Goal: Transaction & Acquisition: Purchase product/service

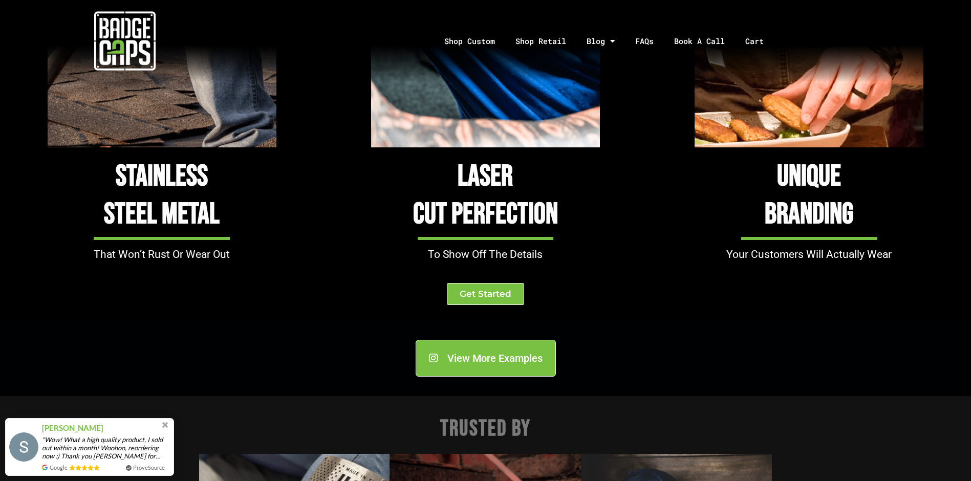
scroll to position [1023, 0]
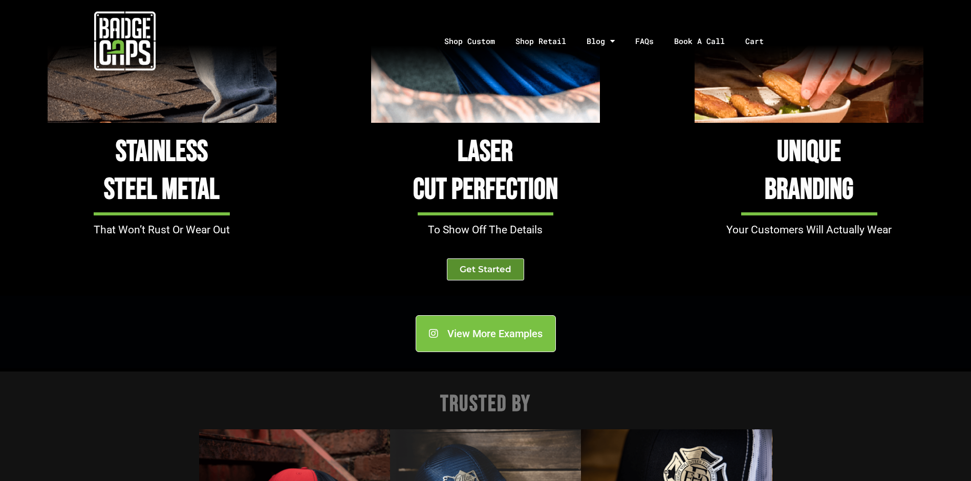
click at [476, 271] on span "Get Started" at bounding box center [486, 269] width 52 height 9
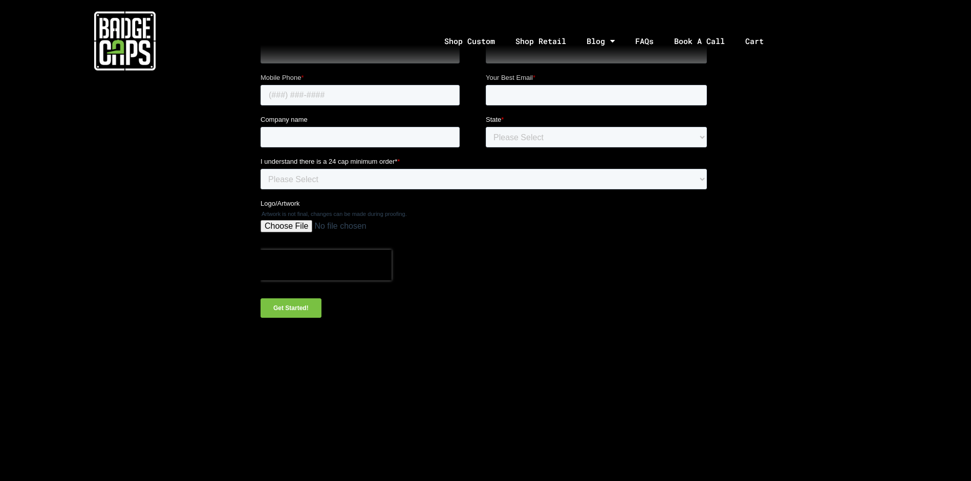
scroll to position [51, 0]
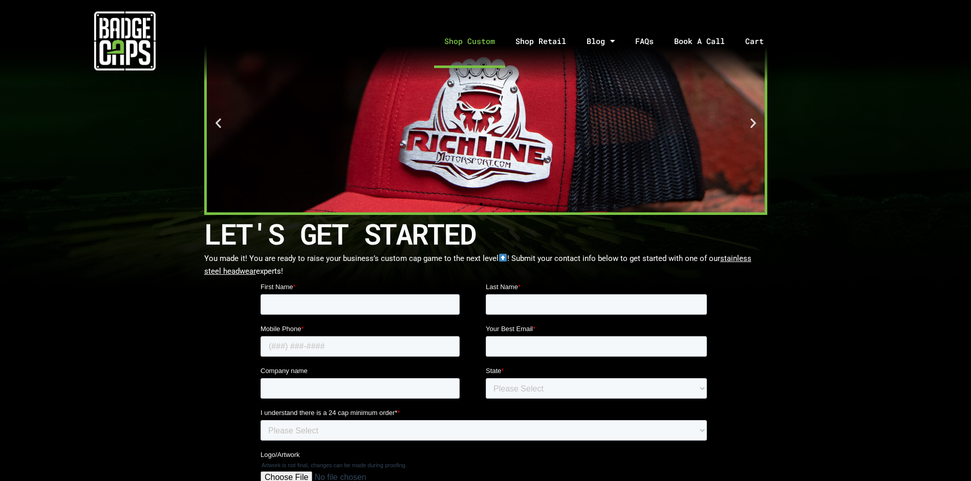
click at [472, 43] on link "Shop Custom" at bounding box center [469, 41] width 71 height 54
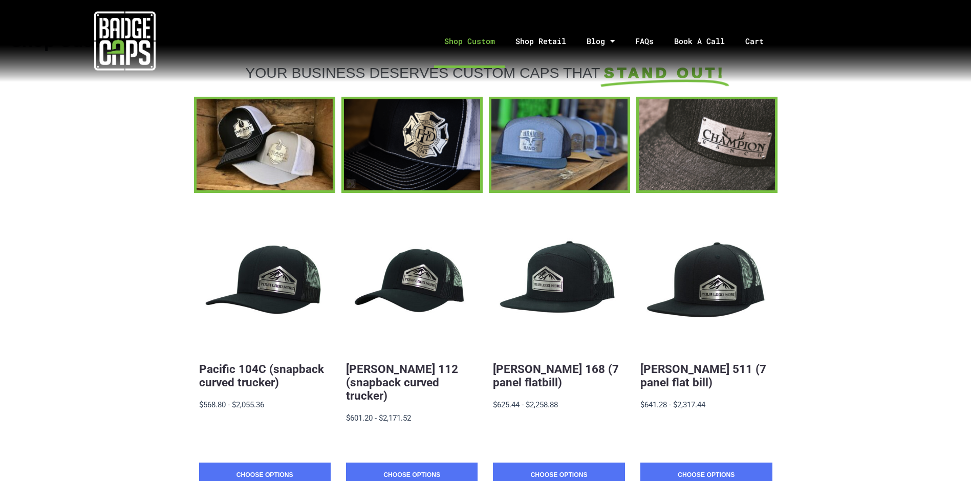
scroll to position [53, 0]
